Goal: Information Seeking & Learning: Compare options

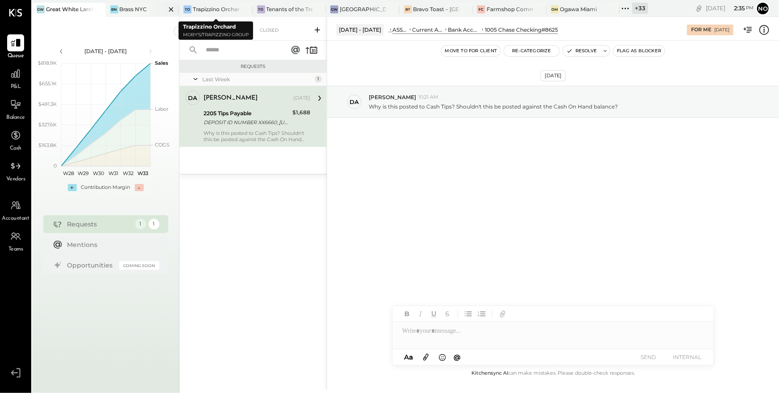
click at [133, 13] on div "BN Brass NYC" at bounding box center [143, 10] width 74 height 14
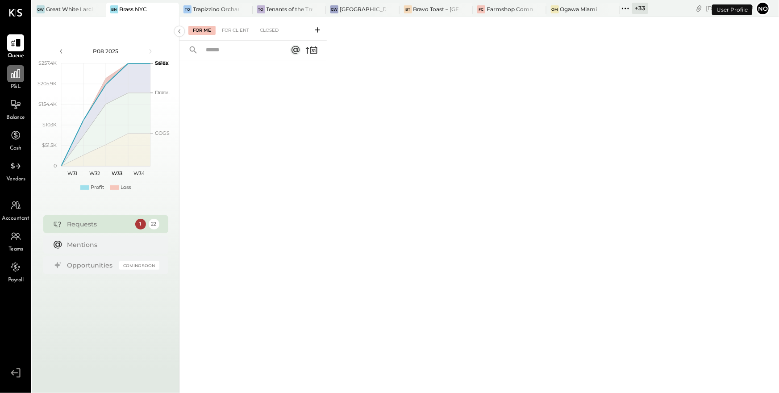
click at [10, 75] on icon at bounding box center [16, 74] width 12 height 12
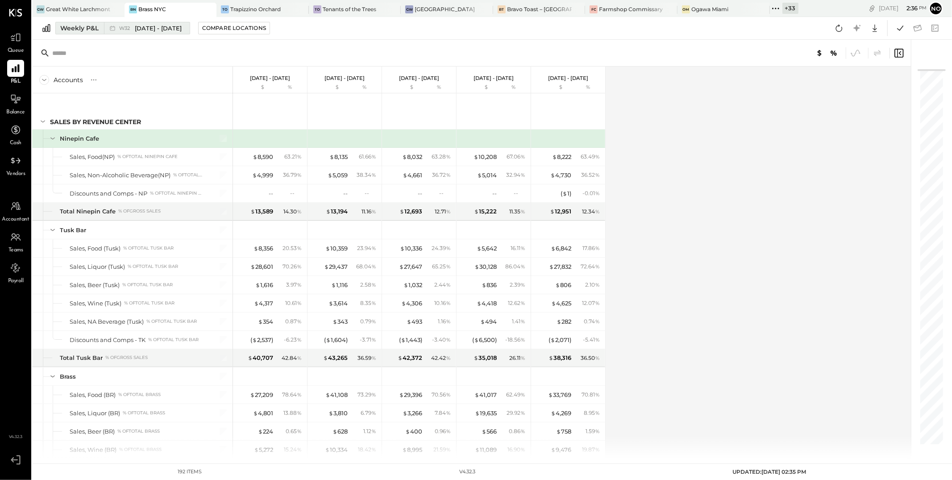
click at [147, 25] on span "[DATE] - [DATE]" at bounding box center [158, 28] width 47 height 8
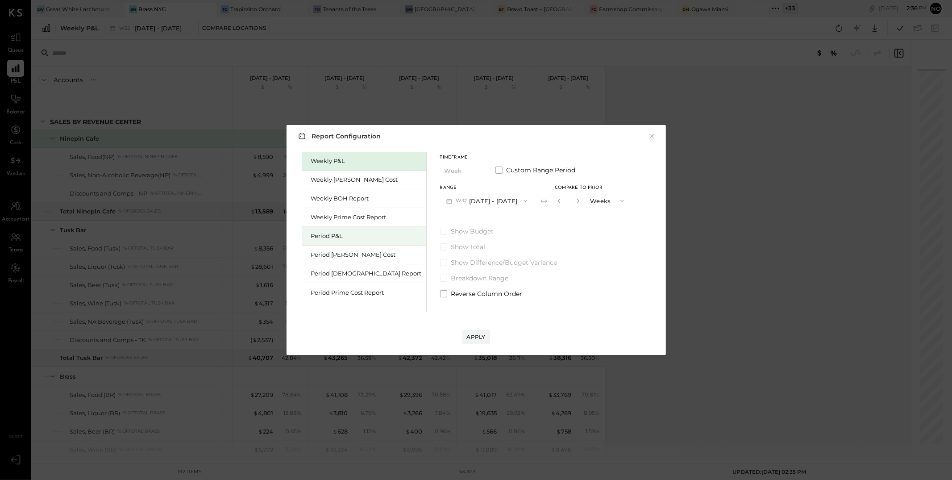
click at [343, 237] on div "Period P&L" at bounding box center [366, 236] width 111 height 8
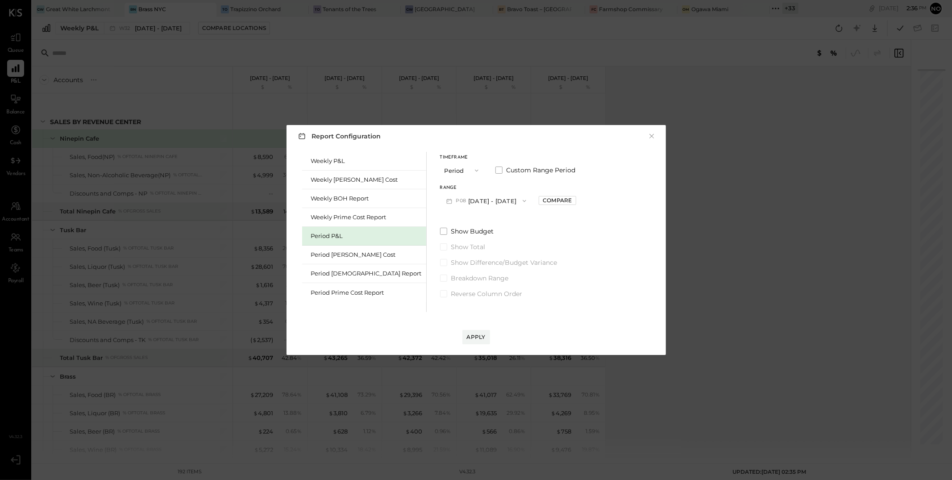
click at [521, 203] on icon "button" at bounding box center [524, 200] width 7 height 7
click at [469, 204] on span "[DATE] - [DATE]" at bounding box center [482, 202] width 42 height 8
click at [543, 202] on div "Compare" at bounding box center [557, 200] width 29 height 8
click at [576, 201] on icon "button" at bounding box center [577, 201] width 2 height 5
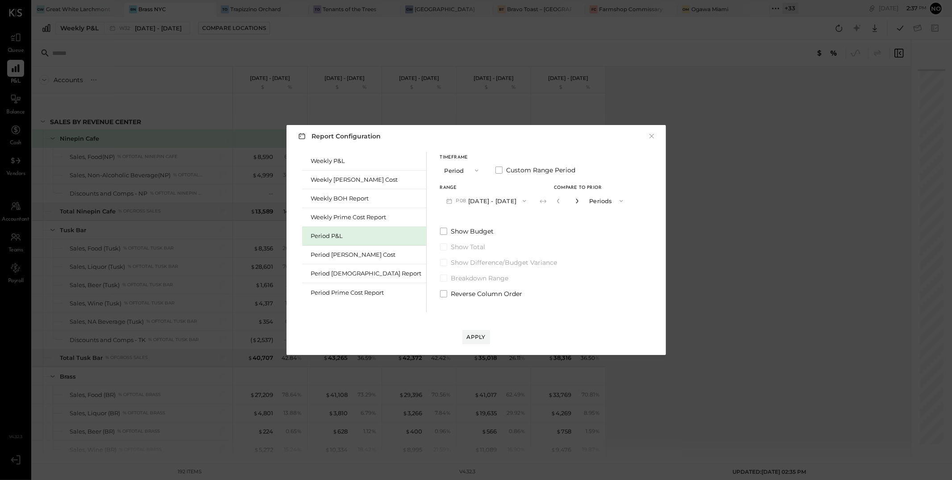
click at [576, 201] on icon "button" at bounding box center [577, 201] width 2 height 5
type input "*"
click at [478, 335] on div "Apply" at bounding box center [476, 337] width 19 height 8
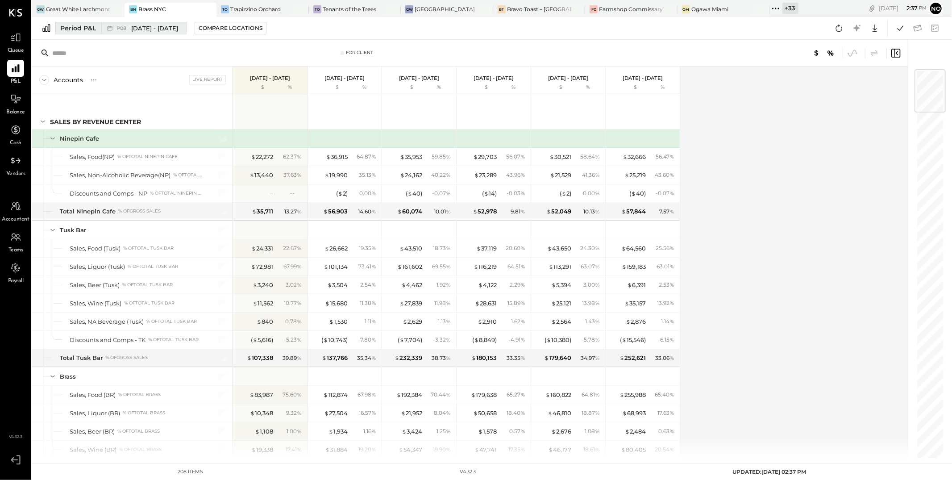
click at [141, 33] on div "P08 [DATE] - [DATE]" at bounding box center [141, 28] width 80 height 12
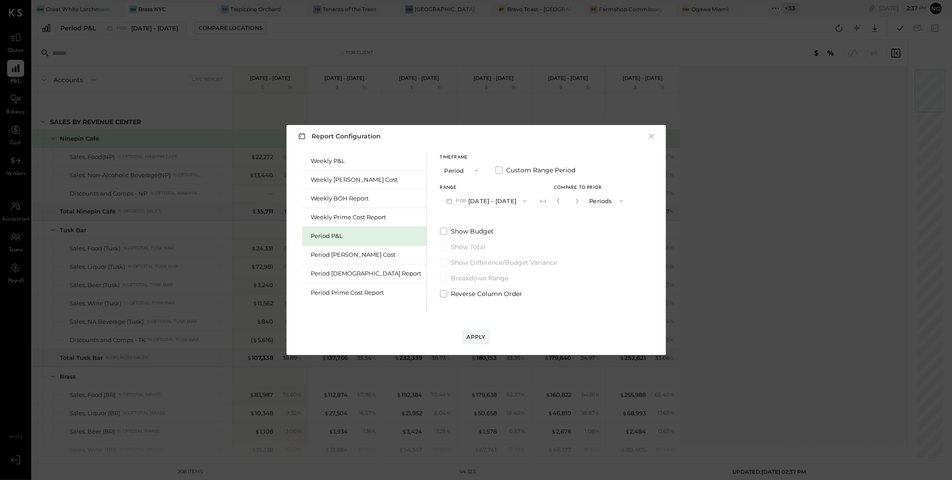
click at [450, 204] on button "P08 [DATE] - [DATE]" at bounding box center [486, 200] width 93 height 17
click at [461, 203] on span "[DATE] - [DATE]" at bounding box center [482, 202] width 42 height 8
drag, startPoint x: 473, startPoint y: 335, endPoint x: 432, endPoint y: 319, distance: 44.1
click at [472, 335] on div "Apply" at bounding box center [476, 337] width 19 height 8
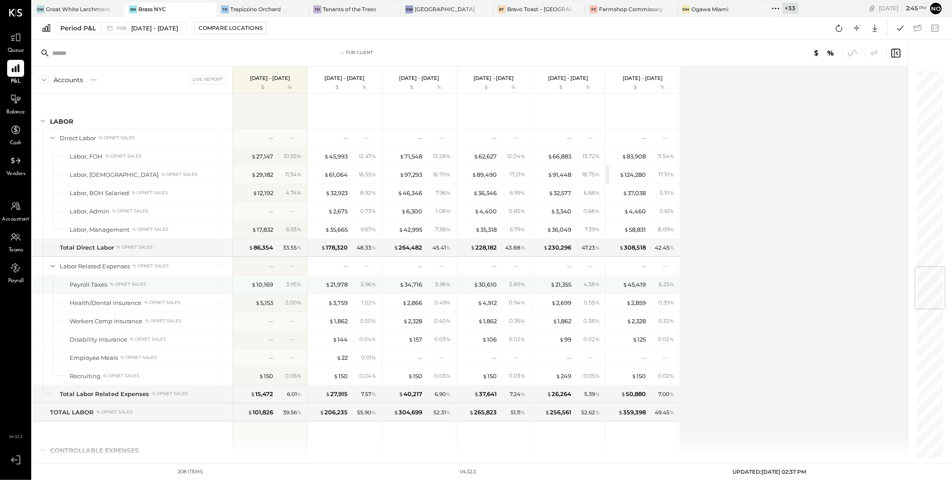
scroll to position [1643, 0]
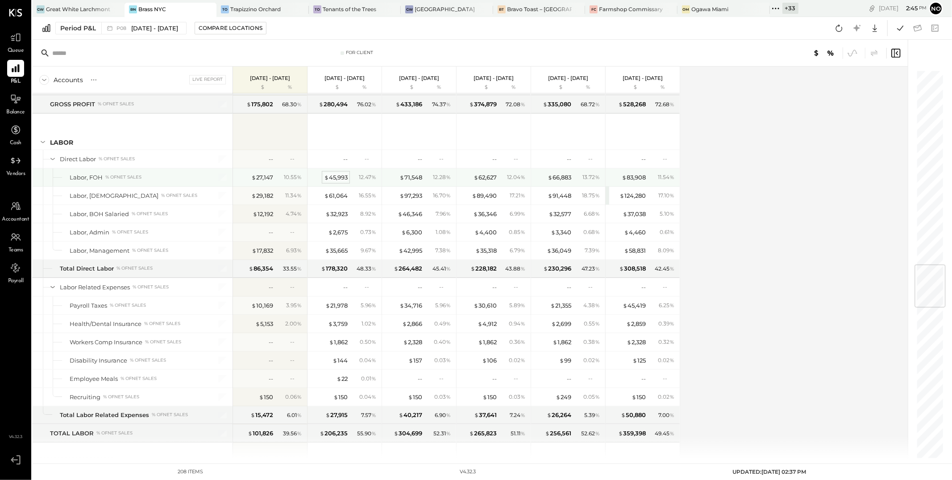
click at [335, 181] on div "$ 45,993" at bounding box center [336, 177] width 24 height 8
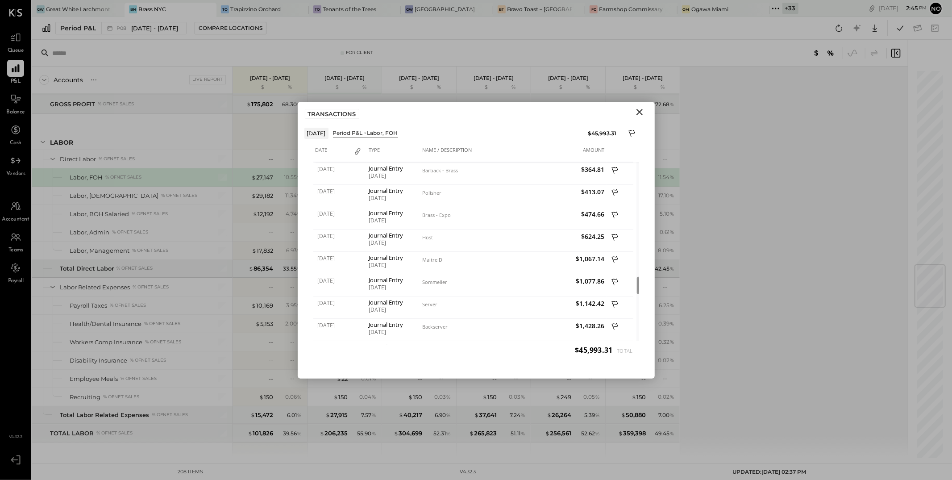
click at [641, 111] on icon "Close" at bounding box center [639, 112] width 11 height 11
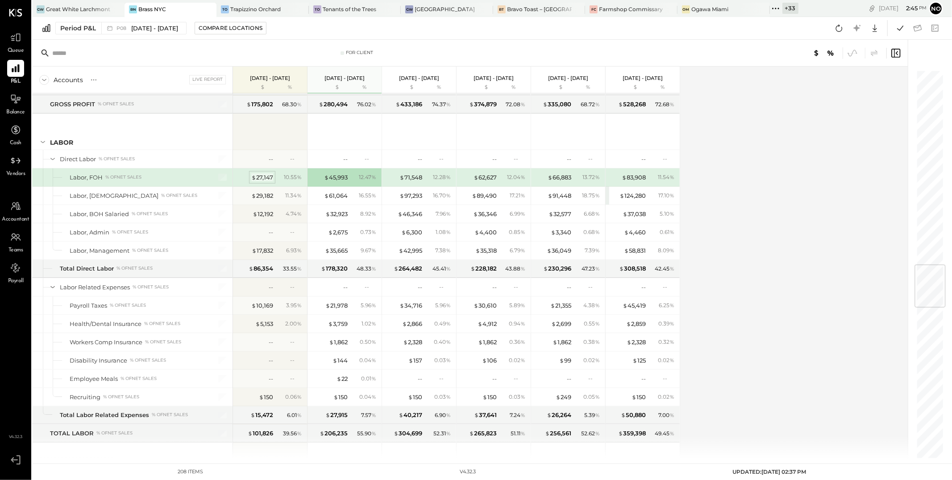
click at [261, 181] on div "$ 27,147" at bounding box center [262, 177] width 22 height 8
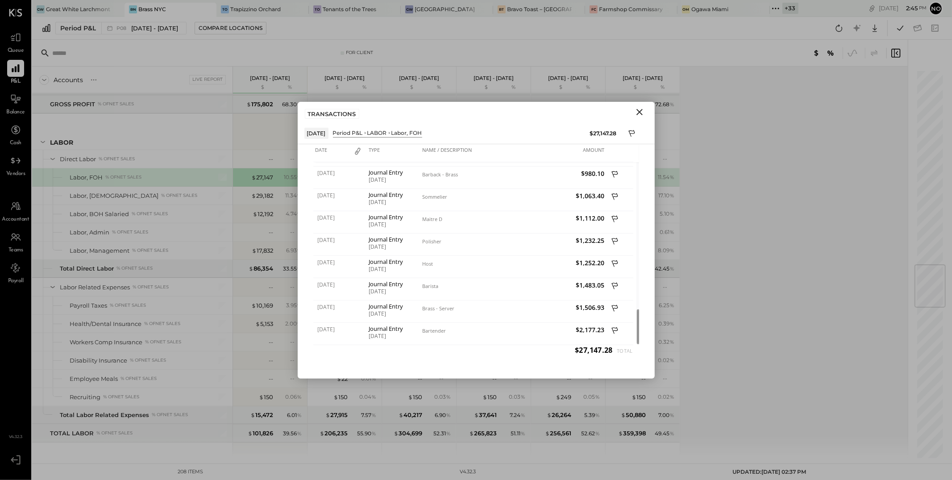
click at [641, 112] on icon "Close" at bounding box center [639, 112] width 11 height 11
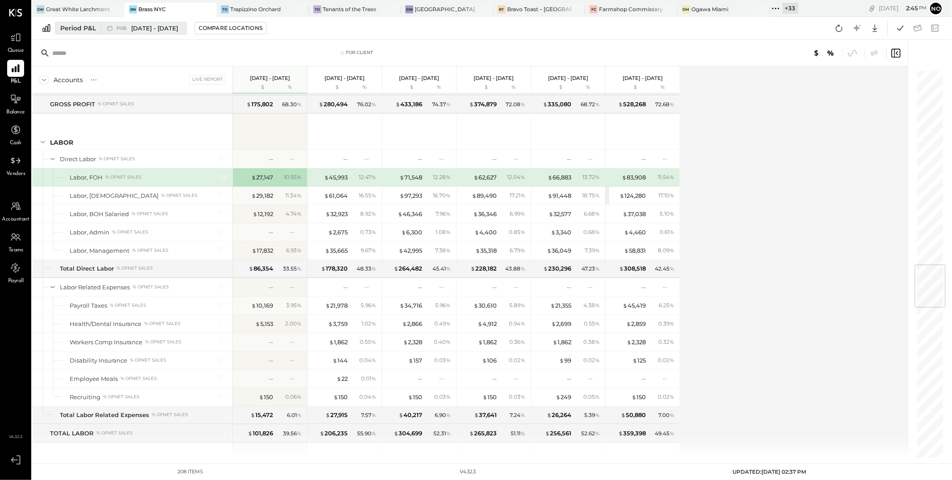
click at [163, 31] on span "[DATE] - [DATE]" at bounding box center [154, 28] width 47 height 8
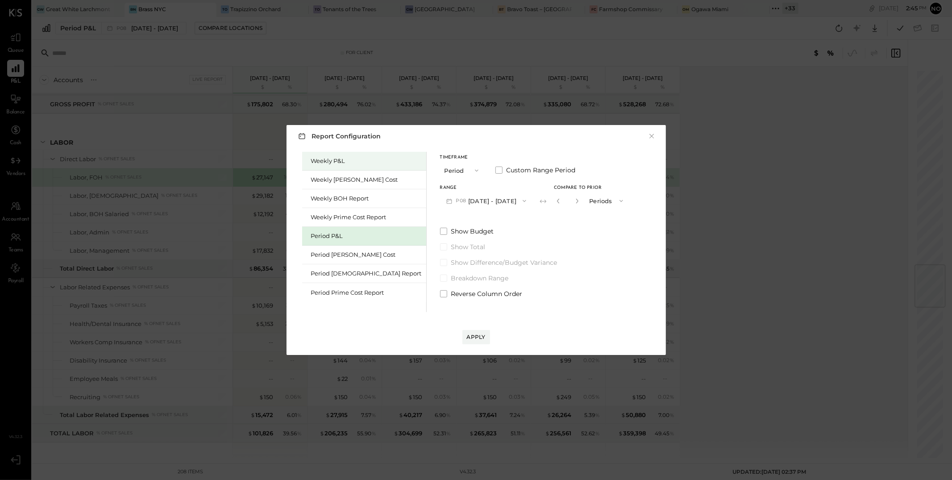
click at [341, 162] on div "Weekly P&L" at bounding box center [366, 161] width 111 height 8
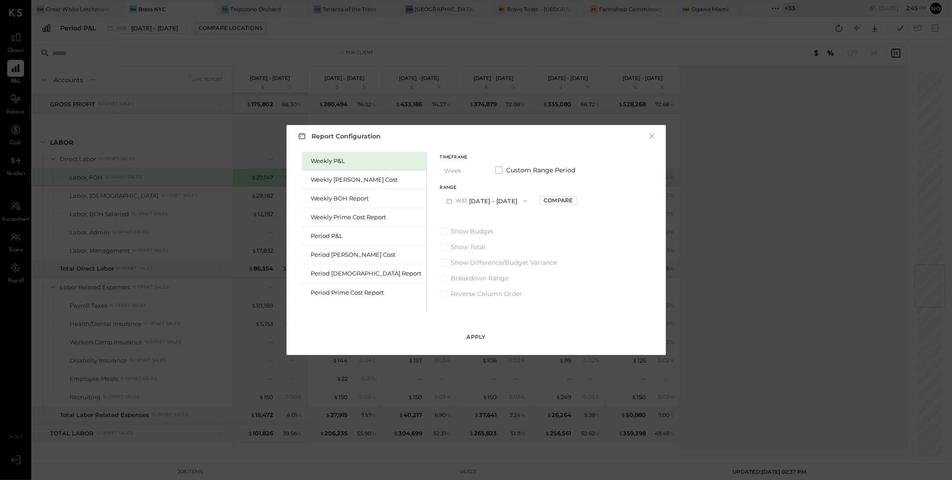
click at [479, 335] on div "Apply" at bounding box center [476, 337] width 19 height 8
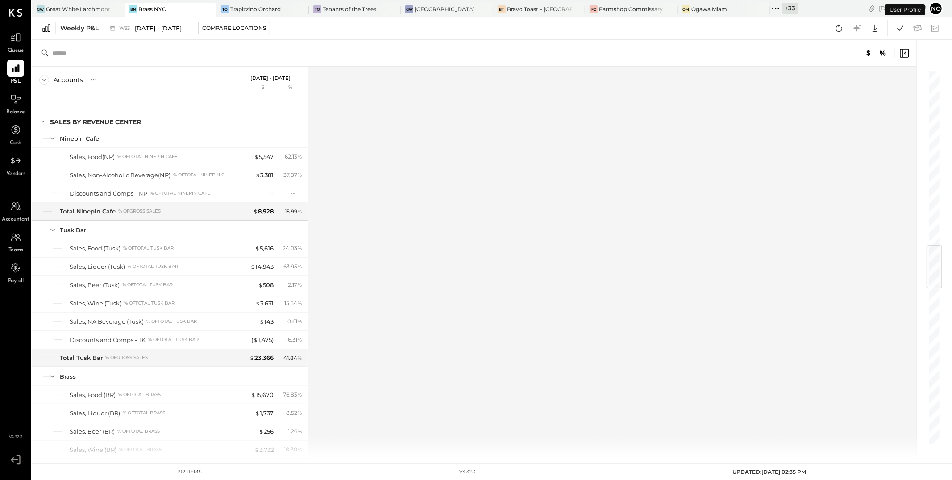
scroll to position [1485, 0]
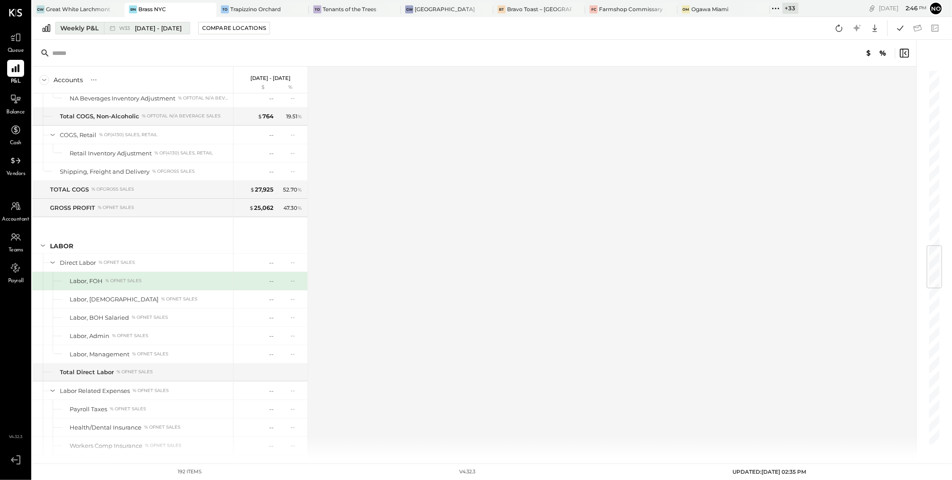
click at [164, 29] on span "[DATE] - [DATE]" at bounding box center [158, 28] width 47 height 8
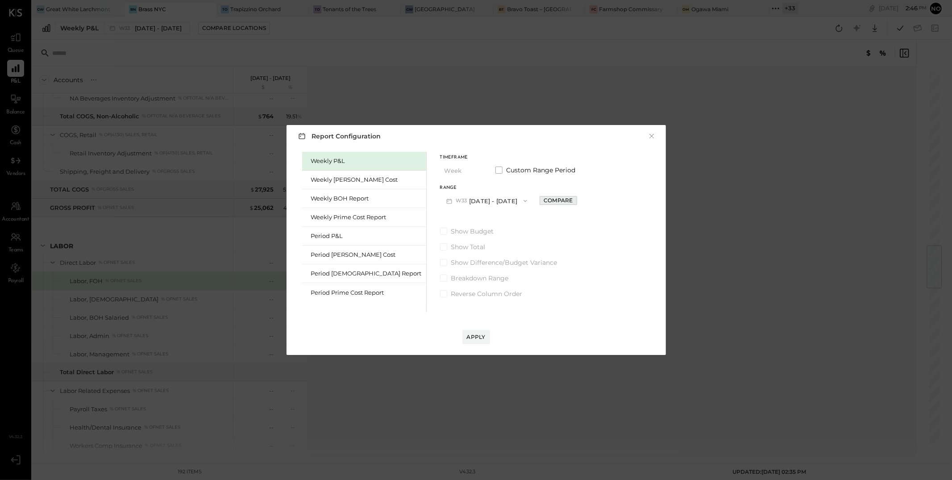
click at [544, 200] on div "Compare" at bounding box center [558, 200] width 29 height 8
click at [577, 200] on icon "button" at bounding box center [578, 201] width 2 height 5
type input "*"
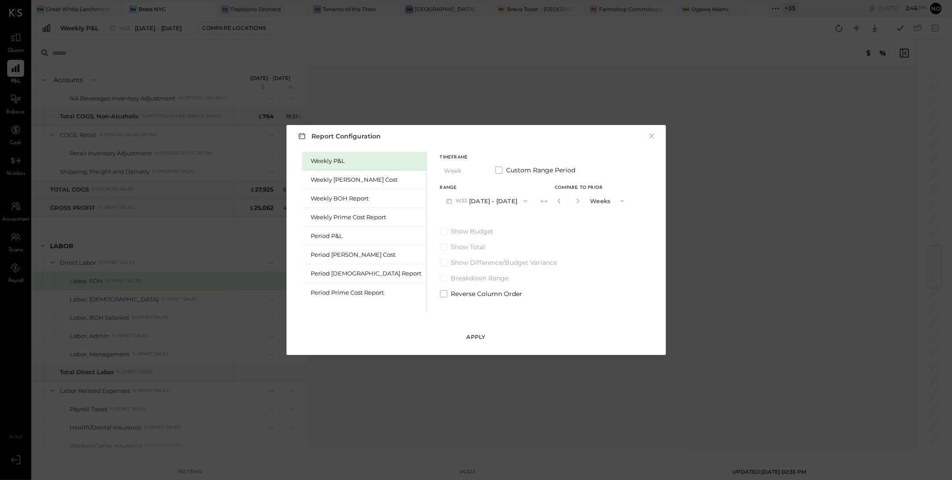
click at [477, 333] on div "Apply" at bounding box center [476, 337] width 19 height 8
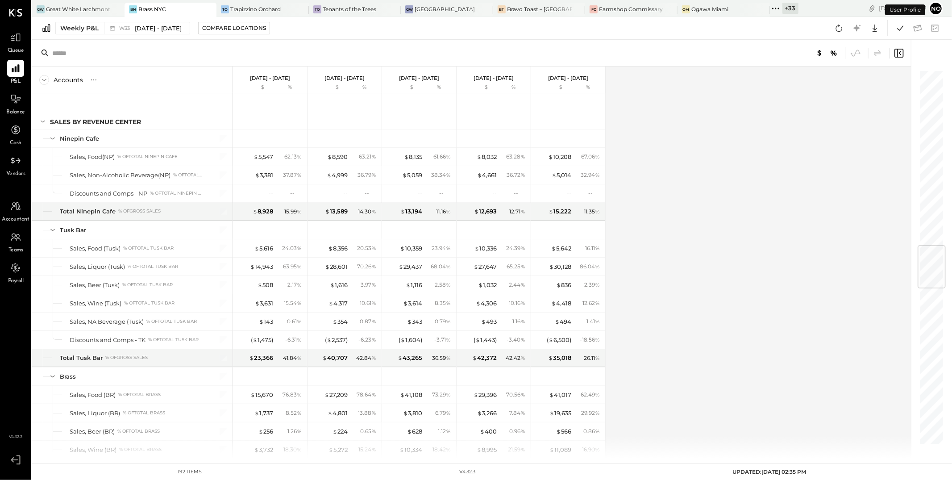
scroll to position [1485, 0]
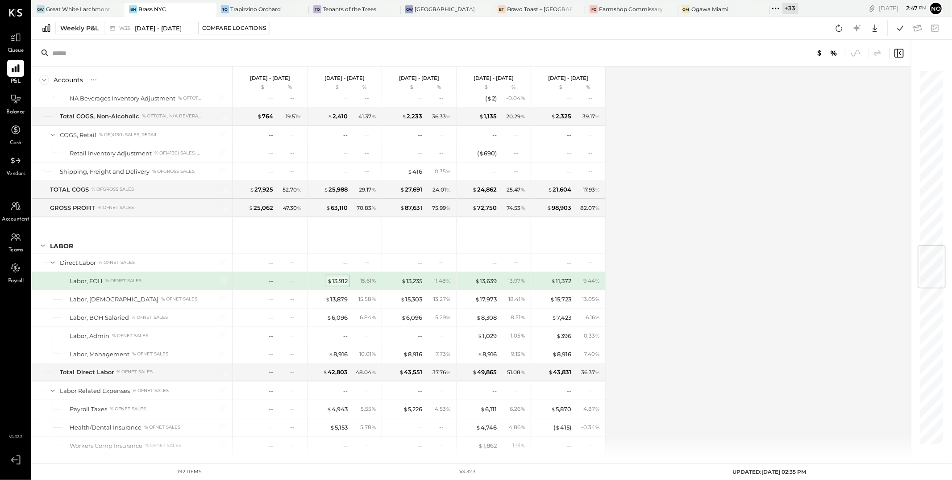
click at [338, 284] on div "$ 13,912" at bounding box center [337, 281] width 21 height 8
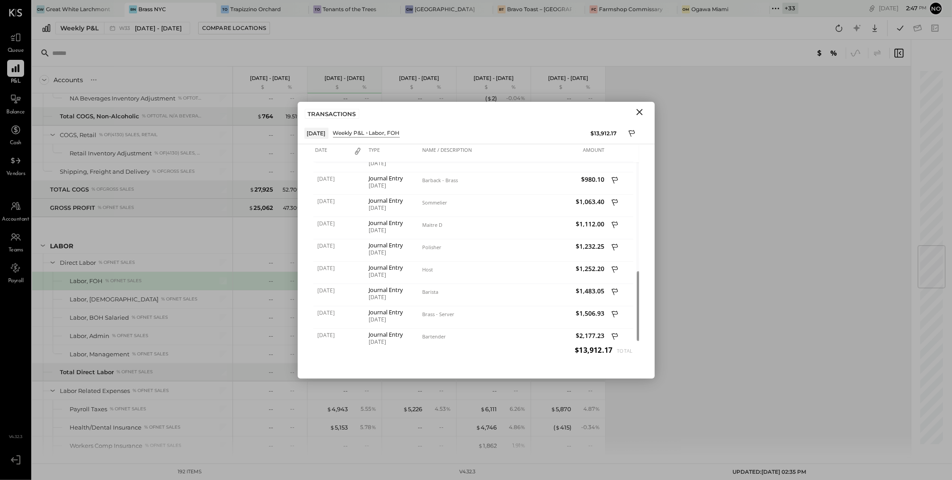
click at [639, 111] on icon "Close" at bounding box center [640, 112] width 6 height 6
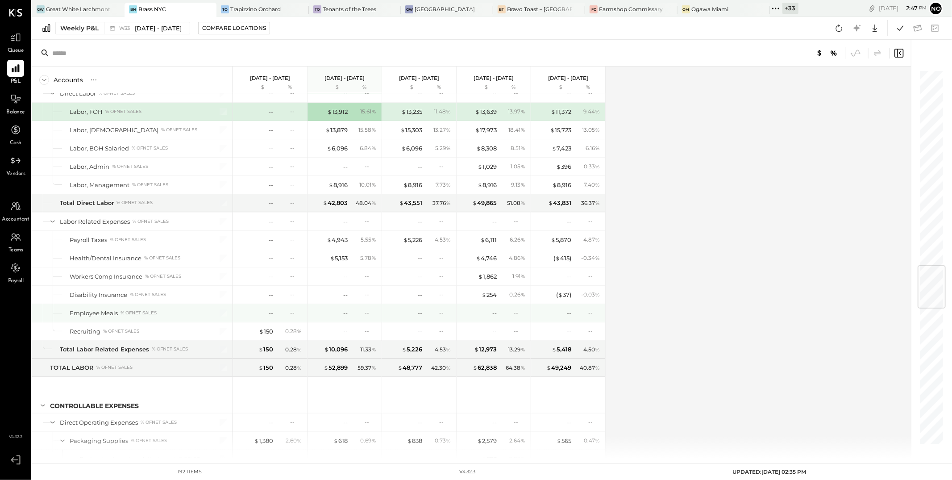
scroll to position [1826, 0]
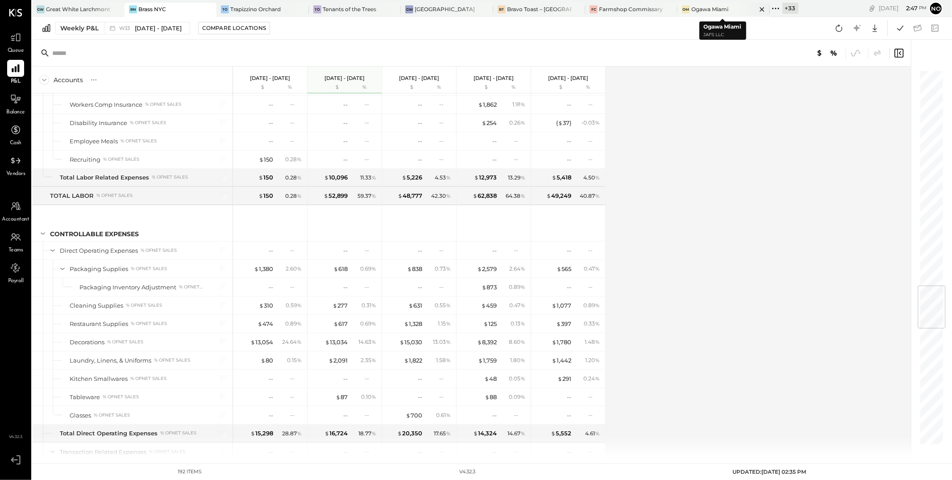
click at [762, 8] on icon at bounding box center [762, 9] width 11 height 11
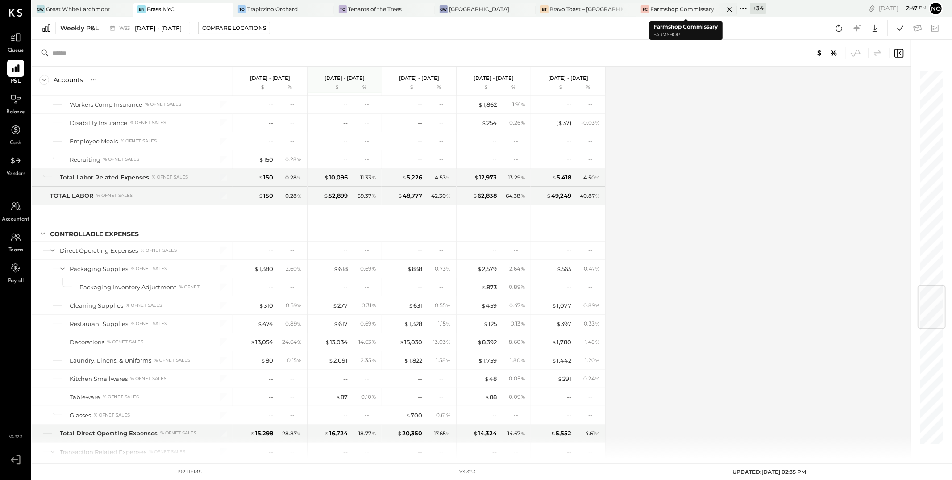
click at [127, 8] on icon at bounding box center [125, 9] width 4 height 4
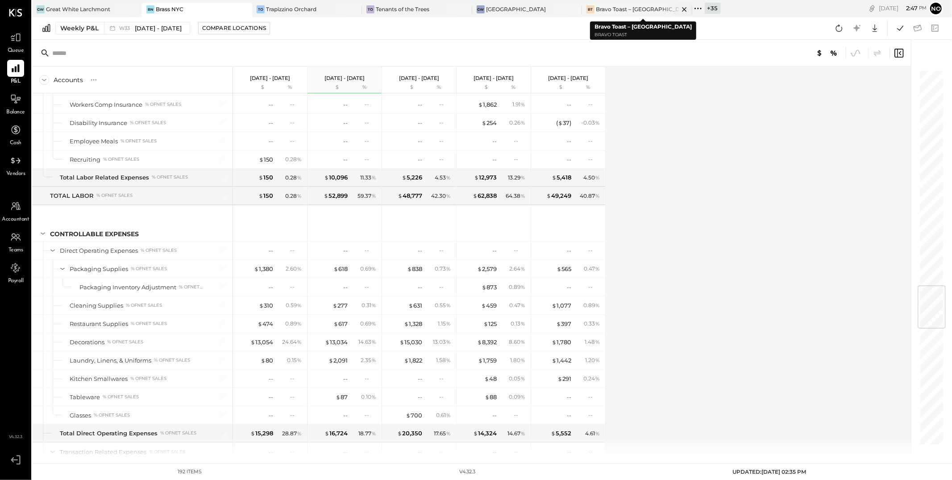
click at [637, 8] on div "Bravo Toast – [GEOGRAPHIC_DATA]" at bounding box center [637, 9] width 83 height 8
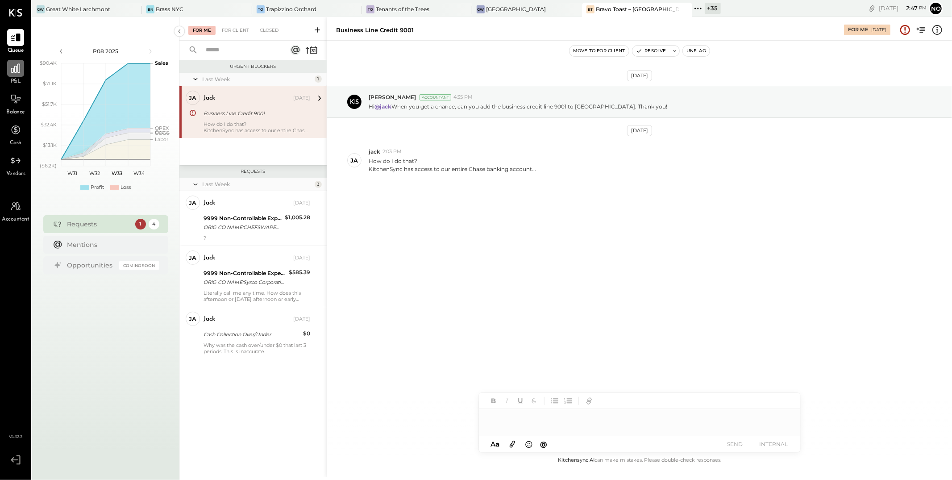
click at [19, 68] on icon at bounding box center [16, 68] width 12 height 12
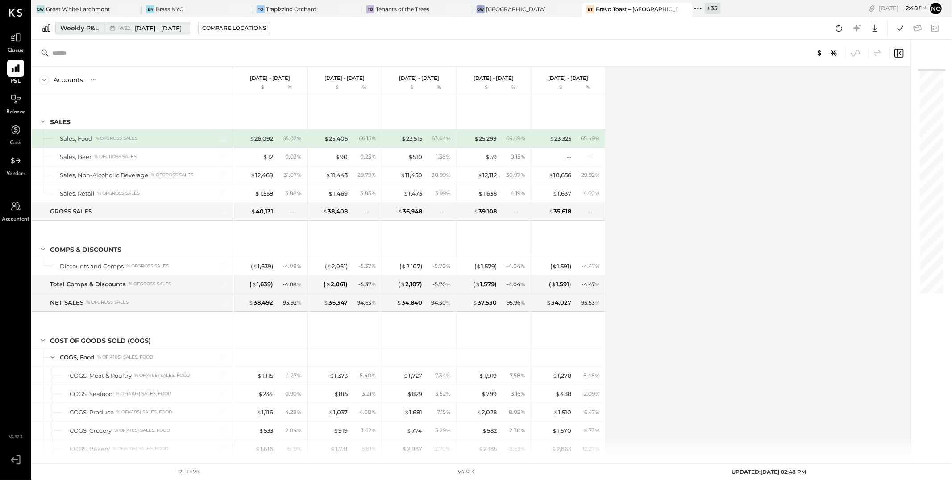
click at [164, 26] on span "[DATE] - [DATE]" at bounding box center [158, 28] width 47 height 8
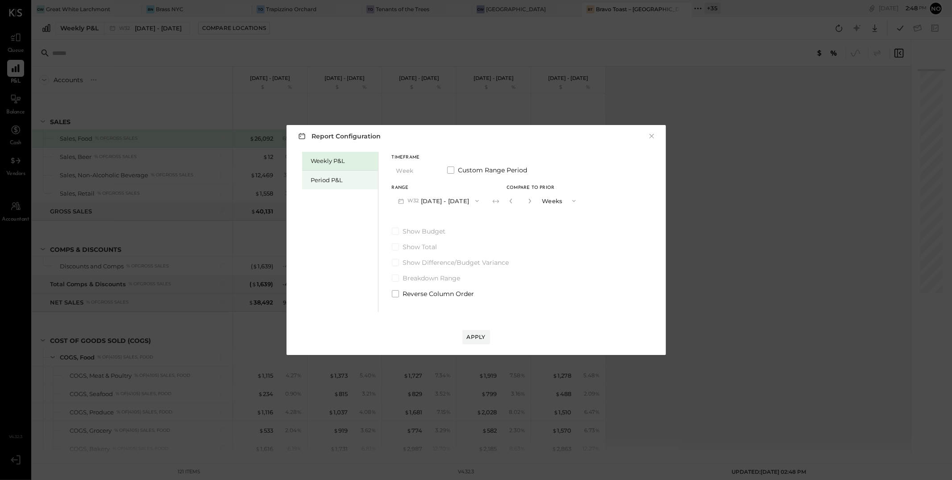
click at [326, 181] on div "Period P&L" at bounding box center [342, 180] width 62 height 8
click at [480, 200] on icon "button" at bounding box center [476, 200] width 7 height 7
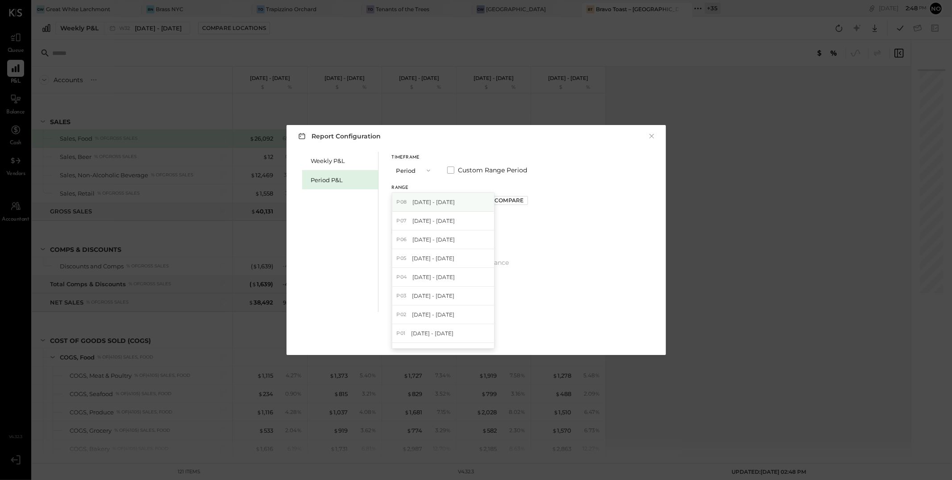
click at [441, 204] on span "[DATE] - [DATE]" at bounding box center [433, 202] width 42 height 8
click at [524, 202] on div "Compare" at bounding box center [509, 200] width 29 height 8
click at [530, 202] on icon "button" at bounding box center [529, 201] width 2 height 5
type input "*"
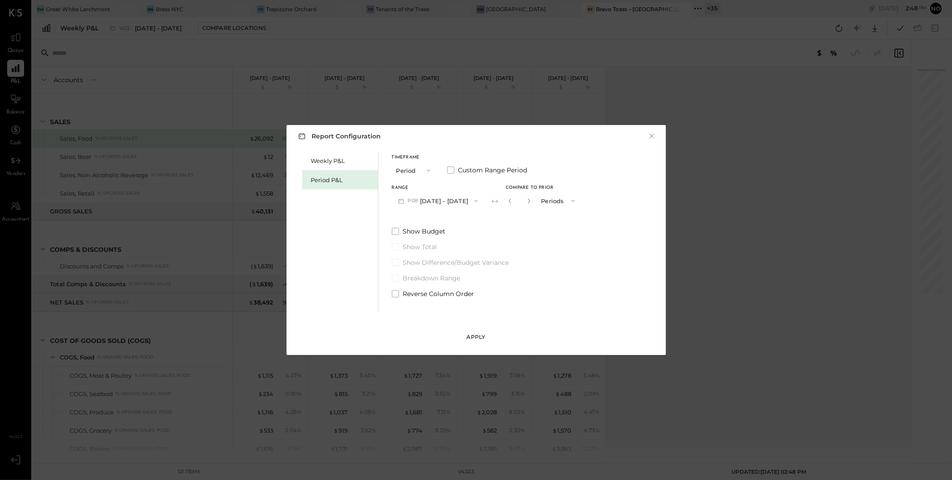
click at [479, 337] on div "Apply" at bounding box center [476, 337] width 19 height 8
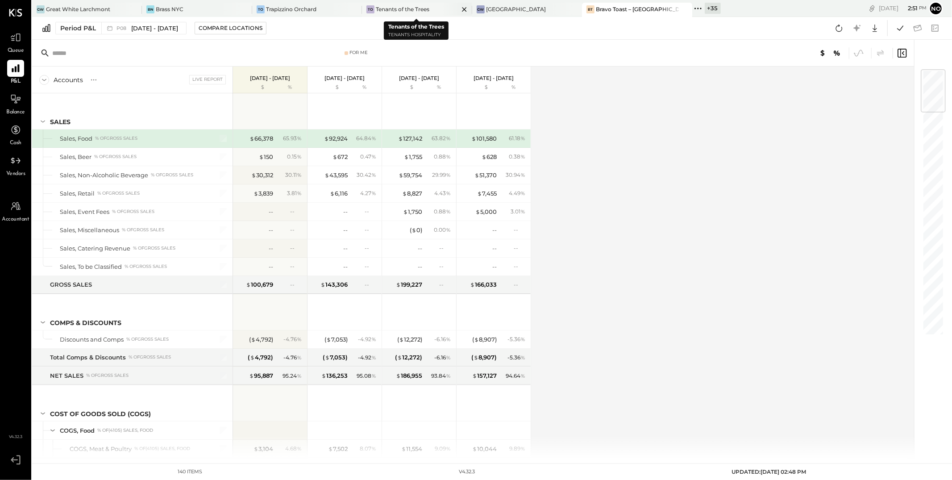
click at [462, 9] on icon at bounding box center [464, 9] width 11 height 11
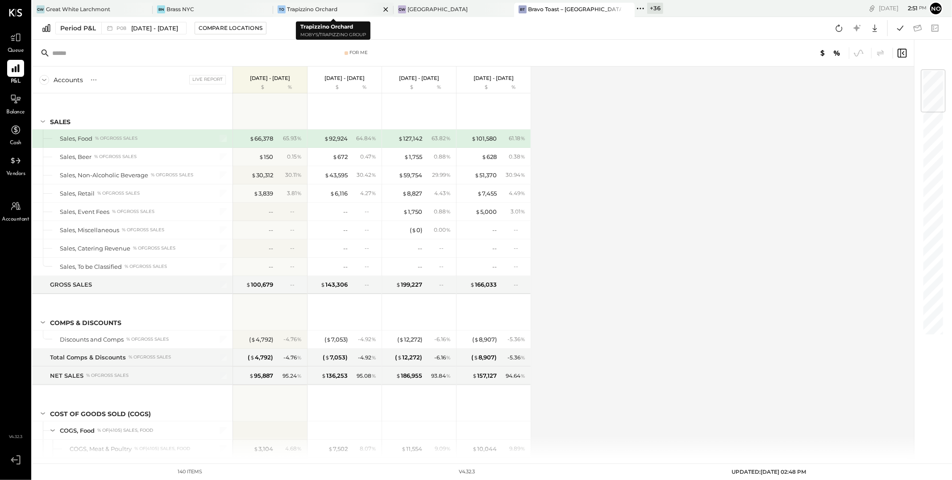
click at [329, 11] on div "Trapizzino Orchard" at bounding box center [312, 9] width 50 height 8
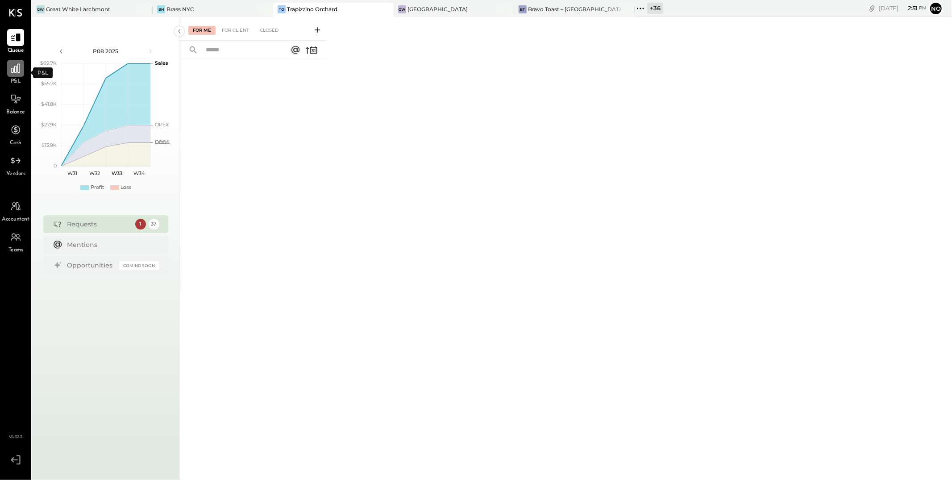
click at [17, 70] on icon at bounding box center [15, 68] width 9 height 9
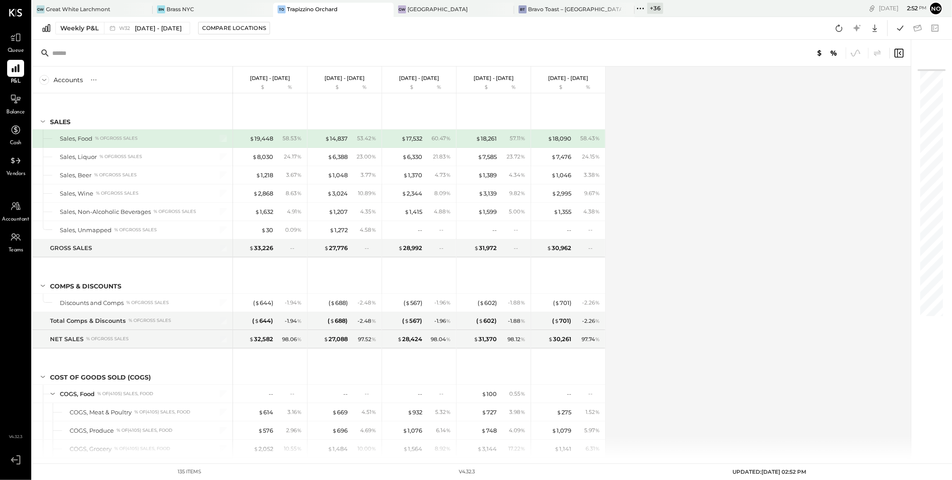
click at [642, 8] on icon at bounding box center [641, 9] width 12 height 12
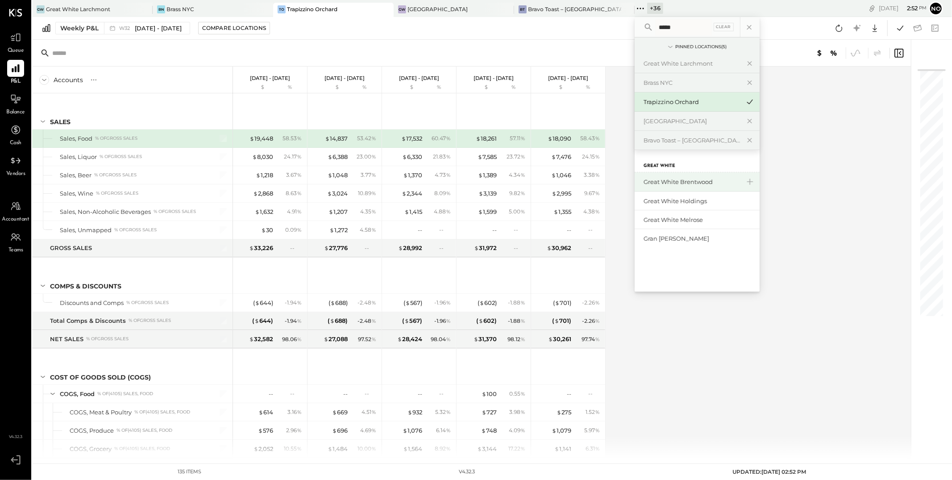
type input "*****"
click at [693, 184] on div "Great White Brentwood" at bounding box center [692, 182] width 96 height 8
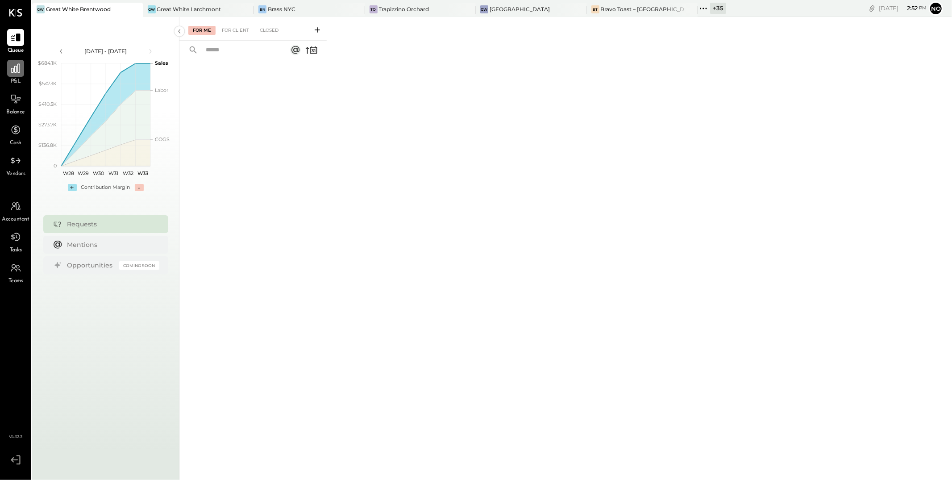
click at [13, 70] on icon at bounding box center [15, 68] width 9 height 9
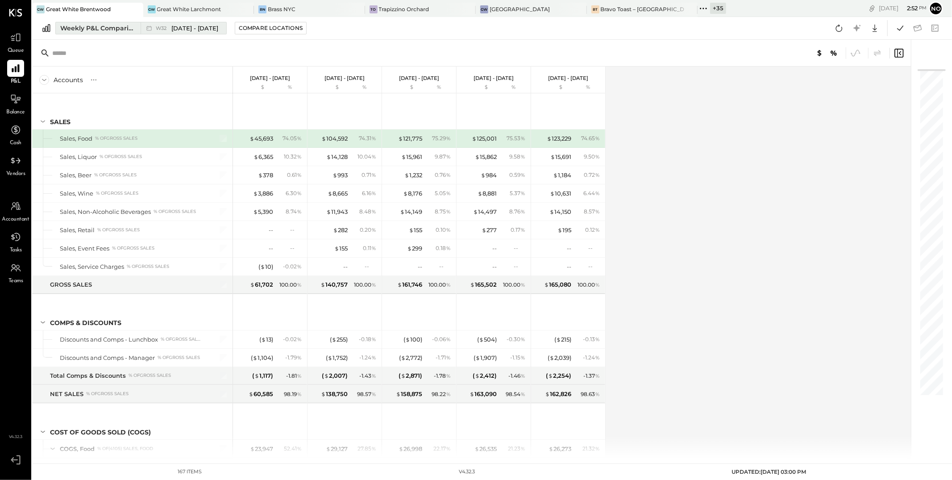
click at [181, 27] on span "[DATE] - [DATE]" at bounding box center [194, 28] width 47 height 8
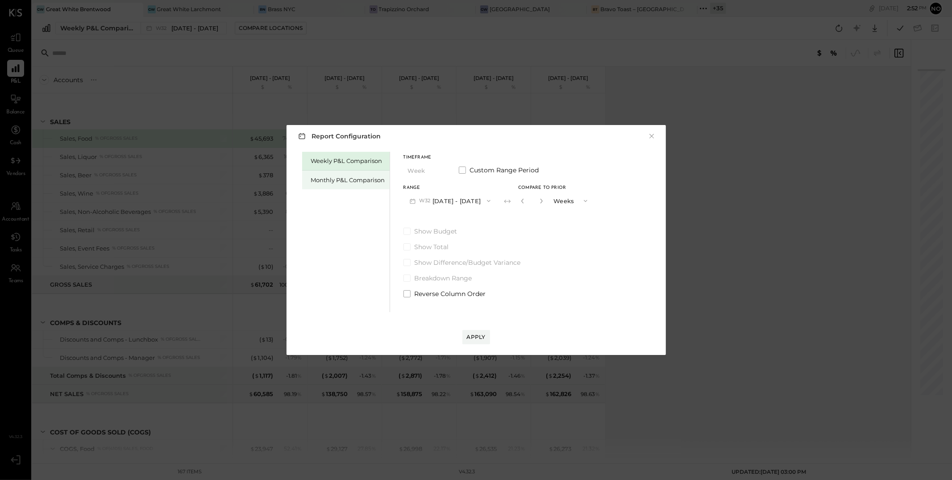
click at [340, 179] on div "Monthly P&L Comparison" at bounding box center [348, 180] width 74 height 8
click at [518, 203] on div "Compare" at bounding box center [522, 200] width 29 height 8
click at [539, 203] on icon "button" at bounding box center [541, 200] width 5 height 5
click at [540, 200] on icon "button" at bounding box center [541, 200] width 5 height 5
type input "*"
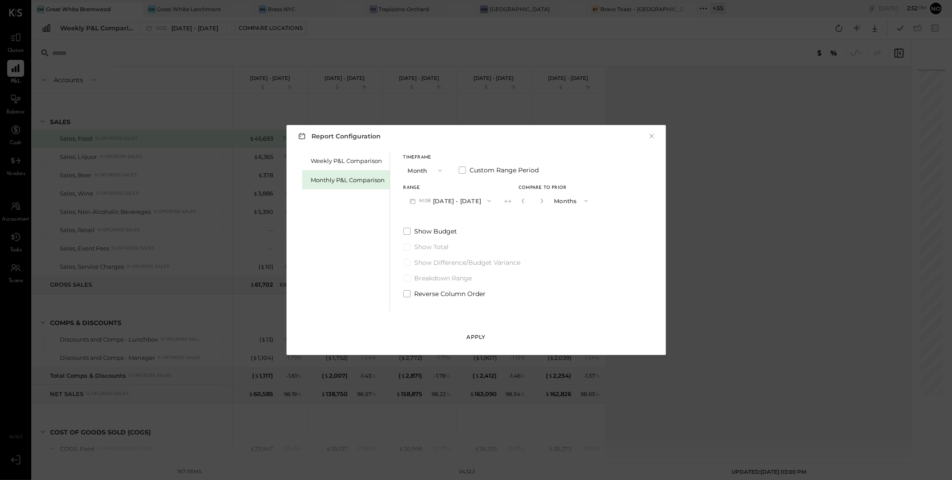
click at [481, 333] on div "Apply" at bounding box center [476, 337] width 19 height 8
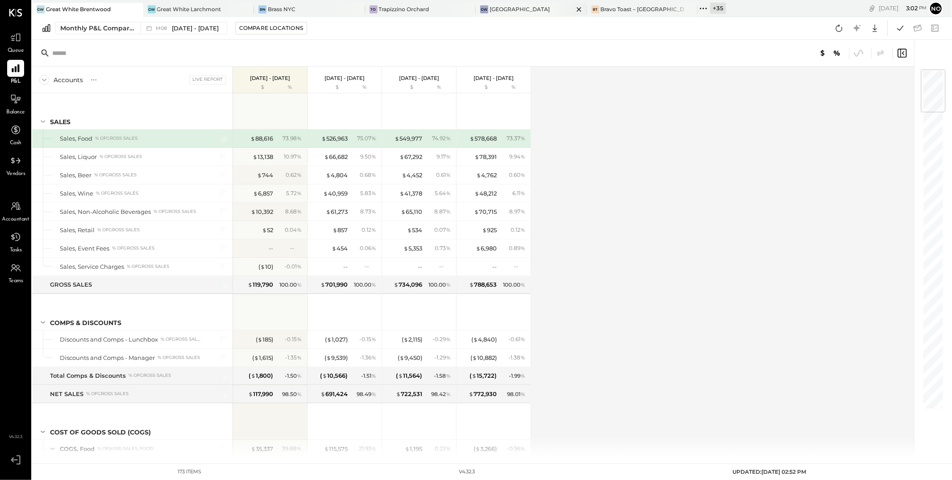
click at [137, 10] on icon at bounding box center [135, 9] width 4 height 4
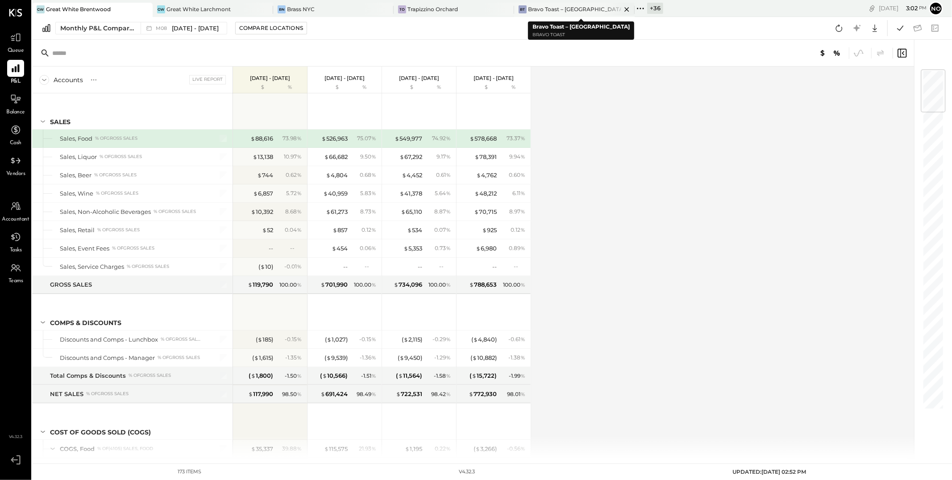
click at [628, 8] on icon at bounding box center [626, 9] width 11 height 11
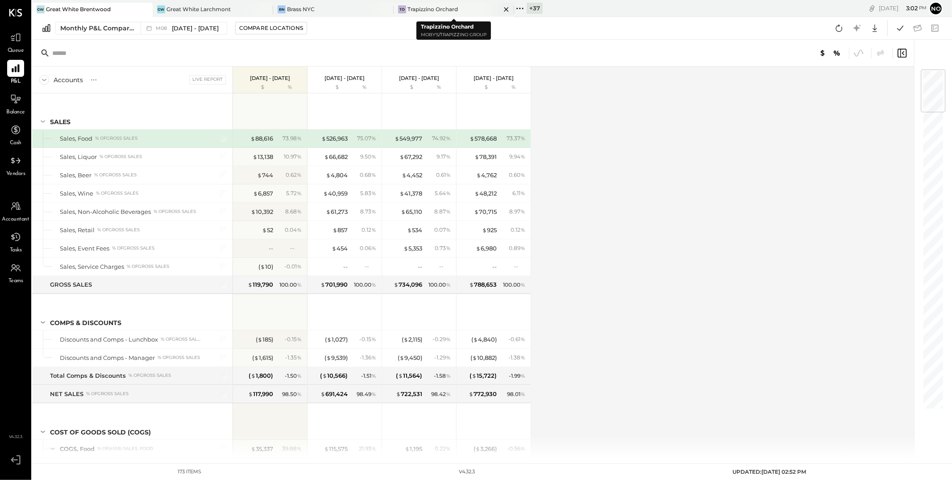
click at [508, 8] on icon at bounding box center [506, 9] width 11 height 11
click at [387, 9] on icon at bounding box center [385, 9] width 11 height 11
click at [268, 7] on icon at bounding box center [265, 9] width 11 height 11
